Goal: Navigation & Orientation: Go to known website

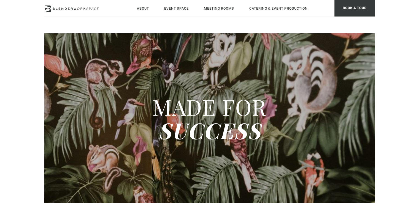
type div "[DATE]"
type div "2025-09-11"
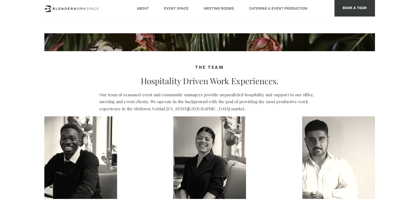
scroll to position [220, 0]
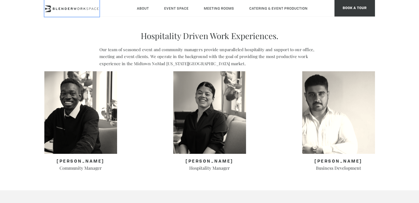
click at [78, 9] on icon at bounding box center [71, 9] width 55 height 7
